Goal: Register for event/course

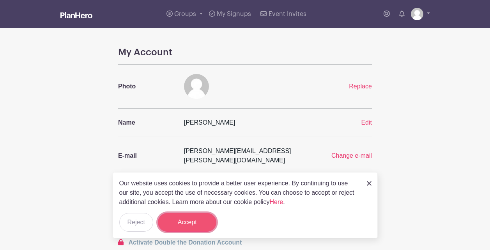
click at [189, 229] on button "Accept" at bounding box center [187, 222] width 58 height 19
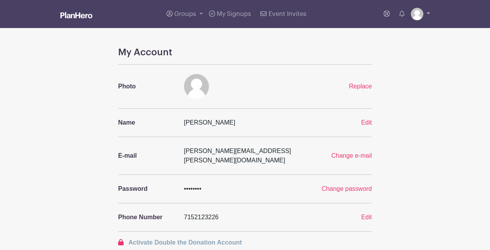
click at [420, 16] on img at bounding box center [417, 14] width 12 height 12
click at [405, 32] on link "My account" at bounding box center [399, 32] width 62 height 12
click at [228, 13] on span "My Signups" at bounding box center [234, 14] width 34 height 6
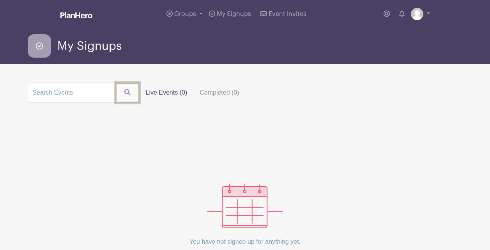
click at [125, 91] on icon "submit" at bounding box center [127, 92] width 6 height 6
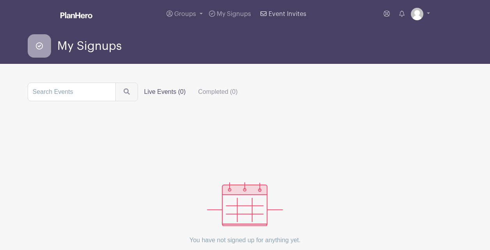
click at [288, 12] on span "Event Invites" at bounding box center [288, 14] width 38 height 6
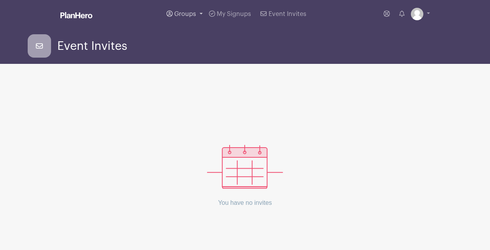
click at [181, 12] on span "Groups" at bounding box center [185, 14] width 22 height 6
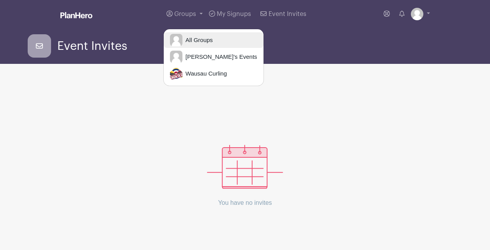
click at [201, 39] on span "All Groups" at bounding box center [197, 40] width 30 height 9
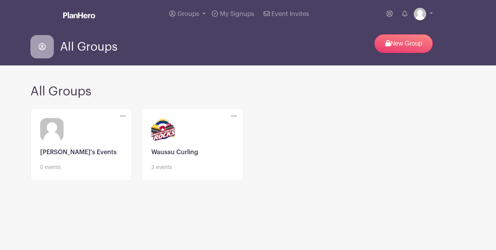
click at [170, 172] on link at bounding box center [192, 172] width 82 height 0
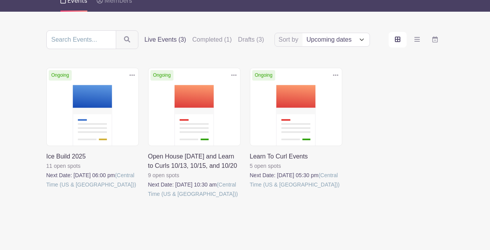
scroll to position [76, 0]
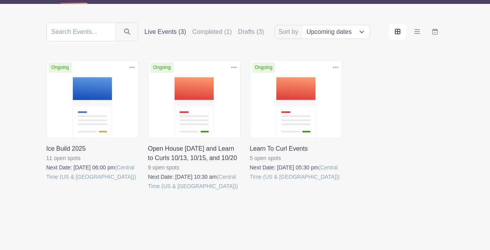
click at [46, 182] on link at bounding box center [46, 182] width 0 height 0
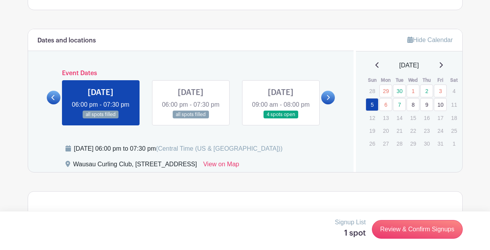
scroll to position [308, 0]
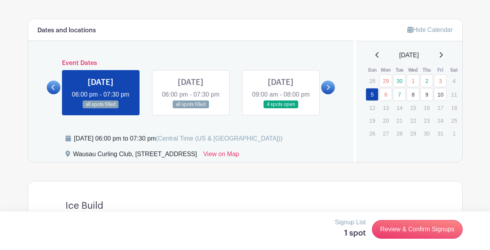
click at [281, 109] on link at bounding box center [281, 109] width 0 height 0
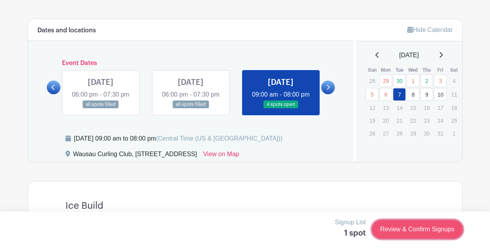
click at [419, 228] on link "Review & Confirm Signups" at bounding box center [417, 229] width 90 height 19
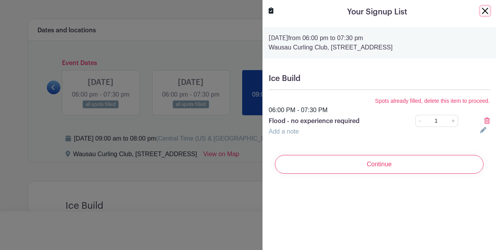
click at [480, 11] on button "Close" at bounding box center [484, 10] width 9 height 9
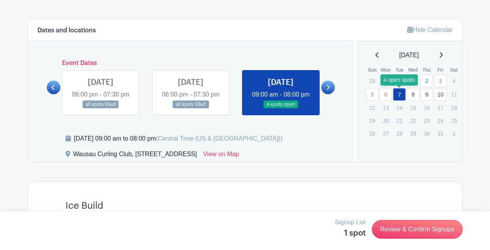
click at [396, 94] on link "7" at bounding box center [399, 94] width 13 height 13
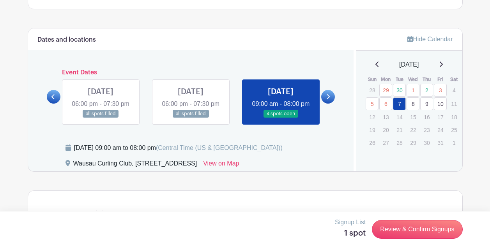
scroll to position [287, 0]
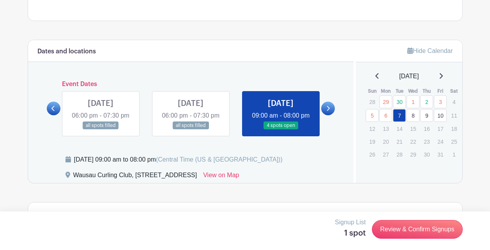
click at [412, 117] on link "8" at bounding box center [413, 115] width 13 height 13
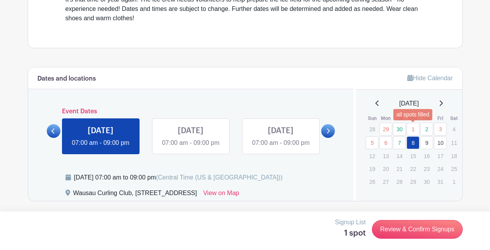
scroll to position [272, 0]
click at [427, 136] on link "9" at bounding box center [426, 142] width 13 height 13
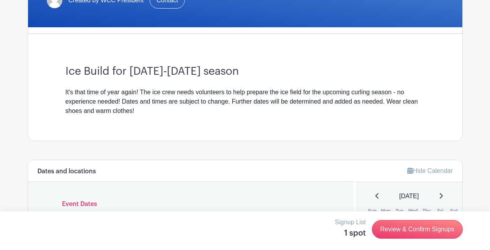
scroll to position [272, 0]
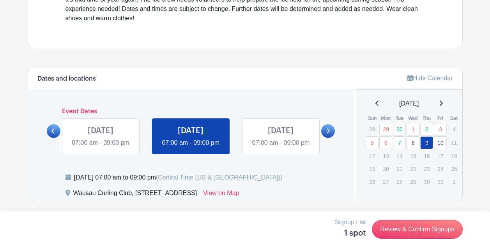
click at [191, 148] on link at bounding box center [191, 148] width 0 height 0
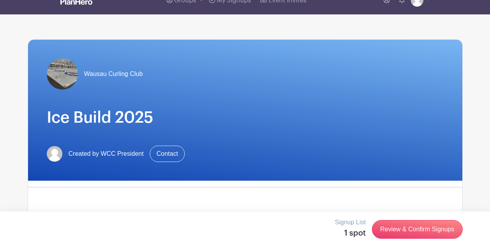
scroll to position [0, 0]
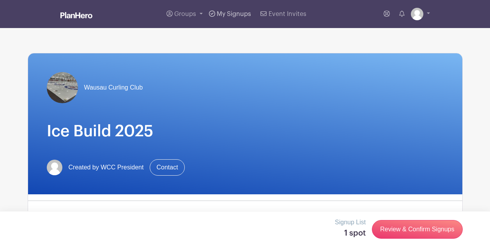
click at [238, 14] on span "My Signups" at bounding box center [234, 14] width 34 height 6
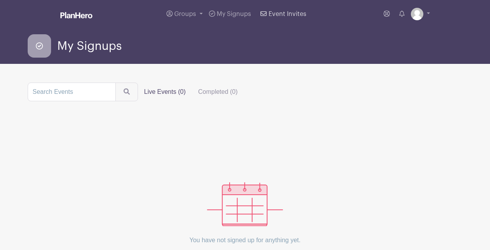
click at [286, 15] on span "Event Invites" at bounding box center [288, 14] width 38 height 6
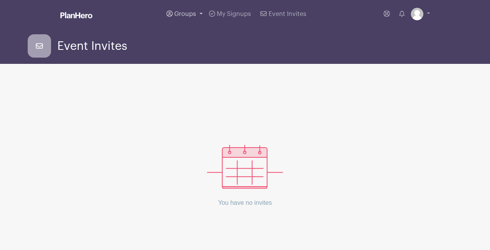
click at [183, 11] on span "Groups" at bounding box center [185, 14] width 22 height 6
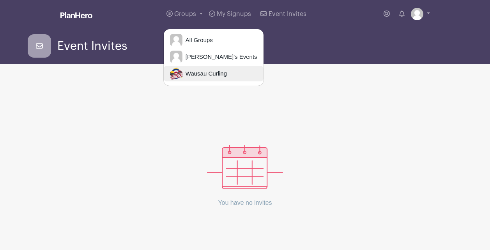
click at [201, 74] on span "Wausau Curling" at bounding box center [204, 73] width 44 height 9
